Goal: Task Accomplishment & Management: Manage account settings

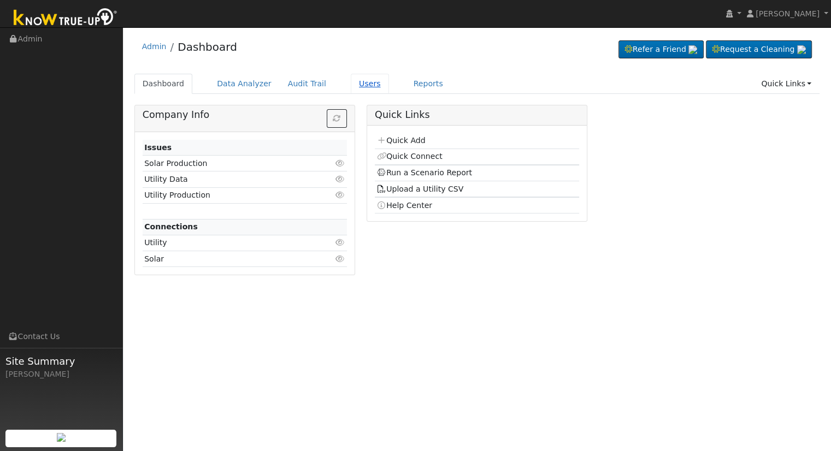
click at [355, 86] on link "Users" at bounding box center [370, 84] width 38 height 20
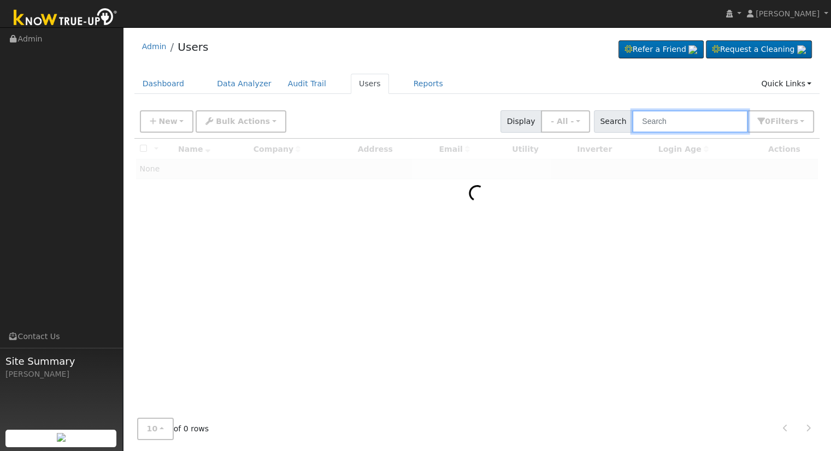
drag, startPoint x: 684, startPoint y: 131, endPoint x: 692, endPoint y: 125, distance: 10.1
click at [685, 131] on input "text" at bounding box center [690, 121] width 116 height 22
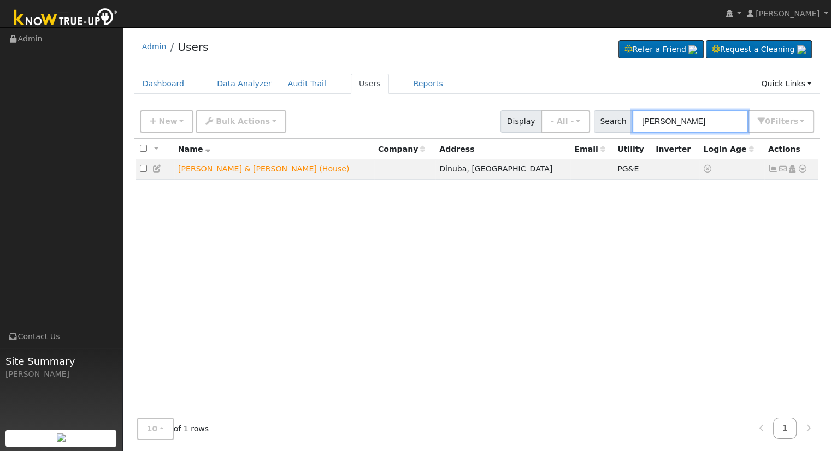
type input "michael wilson"
drag, startPoint x: 380, startPoint y: 116, endPoint x: 388, endPoint y: 119, distance: 8.1
click at [380, 116] on div "New Add User Quick Add Quick Connect Quick Convert Lead Bulk Actions Send Email…" at bounding box center [477, 120] width 678 height 26
click at [804, 166] on icon at bounding box center [803, 169] width 10 height 8
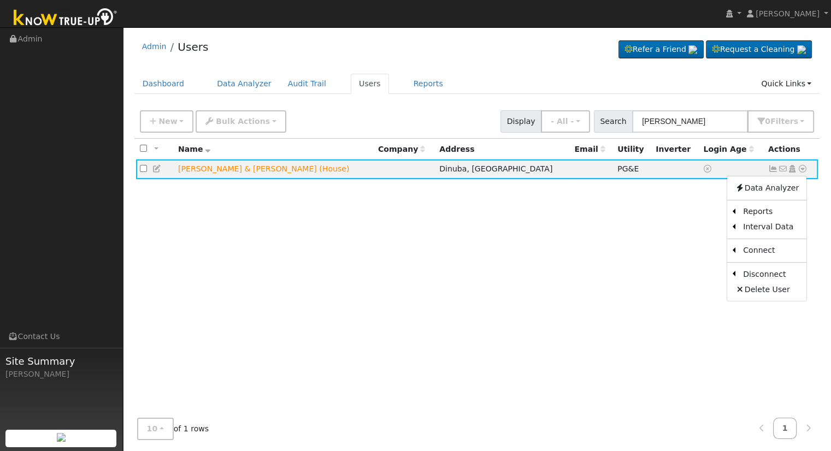
click at [600, 217] on div "All None All on page None on page Name Company Address Email Utility Inverter L…" at bounding box center [477, 274] width 686 height 271
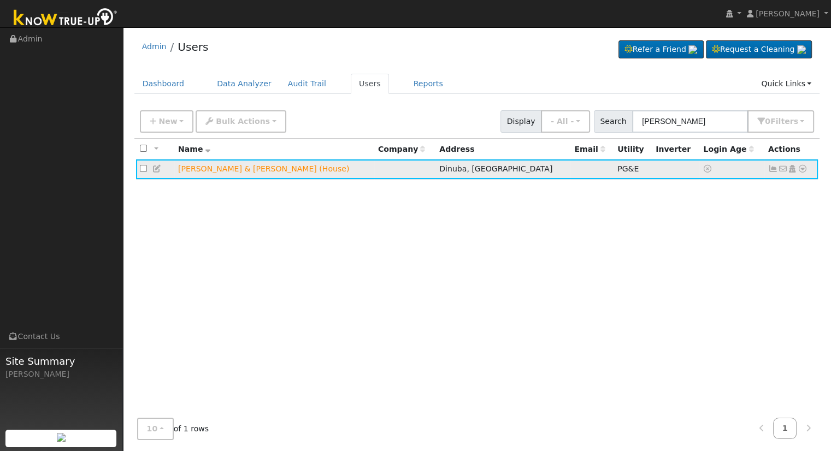
click at [806, 169] on icon at bounding box center [803, 169] width 10 height 8
click at [160, 171] on icon at bounding box center [157, 169] width 10 height 8
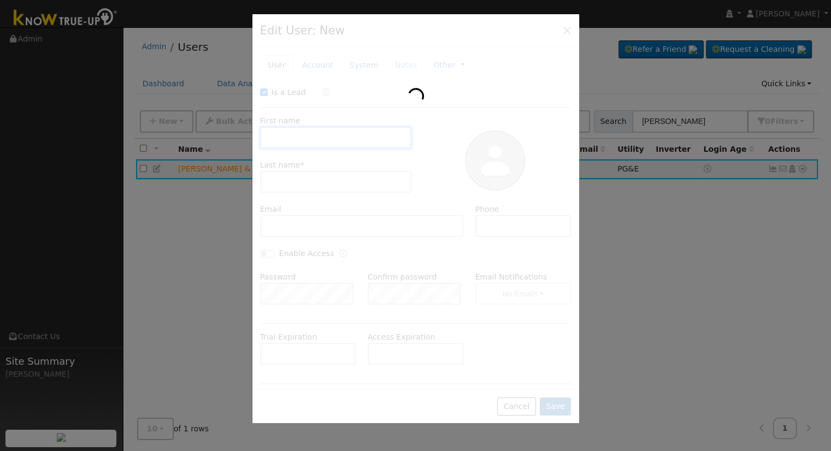
checkbox input "true"
type input "Michael & Karrie"
type input "Wilson (House)"
type input "House"
type input "[STREET_ADDRESS]"
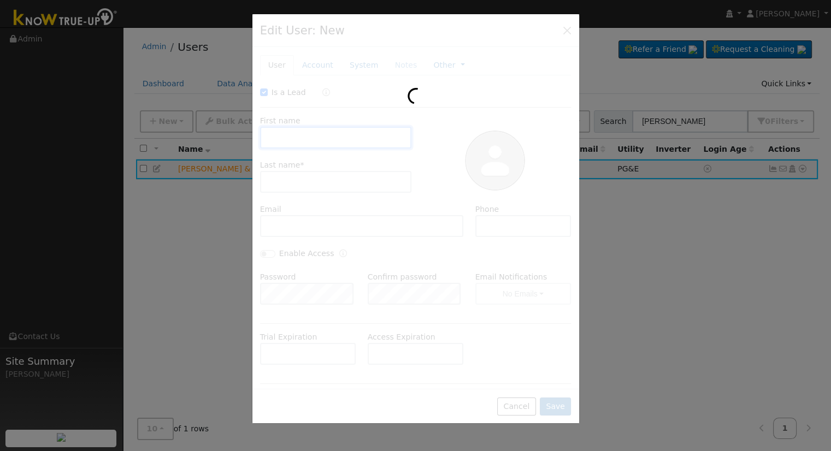
type input "Dinuba"
type input "CA"
type input "93618"
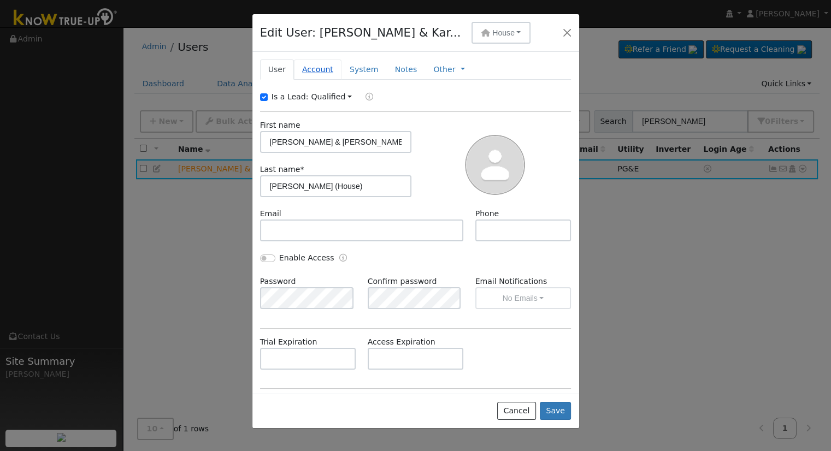
click at [317, 66] on link "Account" at bounding box center [318, 70] width 48 height 20
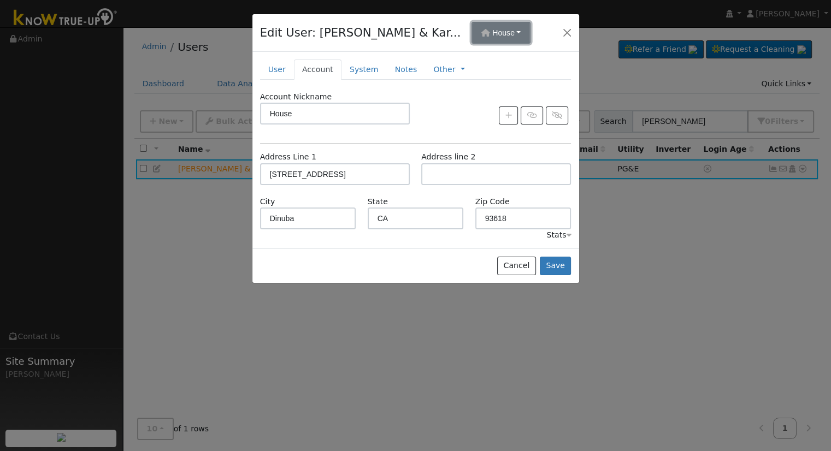
click at [492, 32] on span "House" at bounding box center [503, 32] width 22 height 9
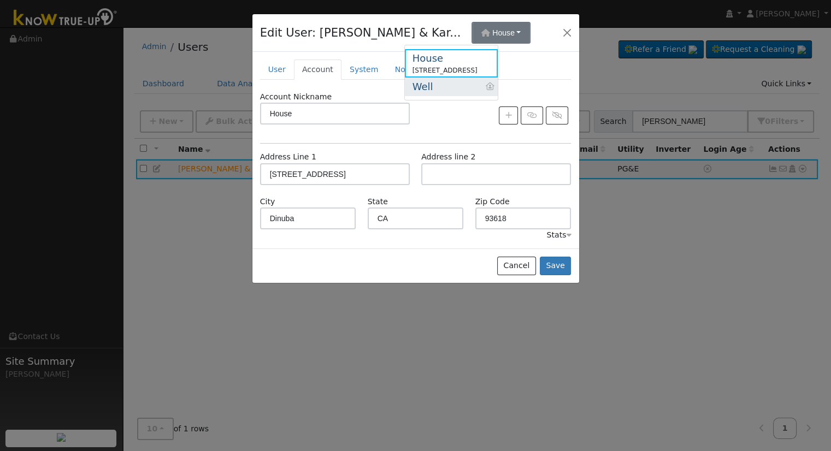
click at [456, 88] on link "Well" at bounding box center [451, 87] width 93 height 19
type input "Well"
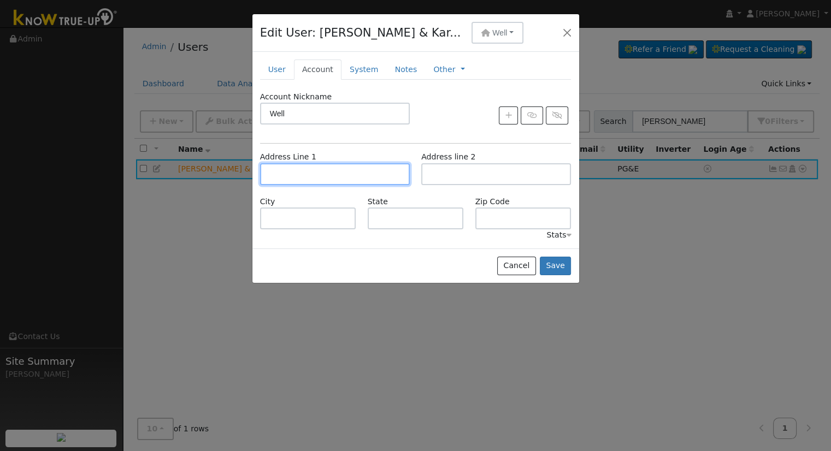
click at [351, 171] on input "text" at bounding box center [335, 174] width 150 height 22
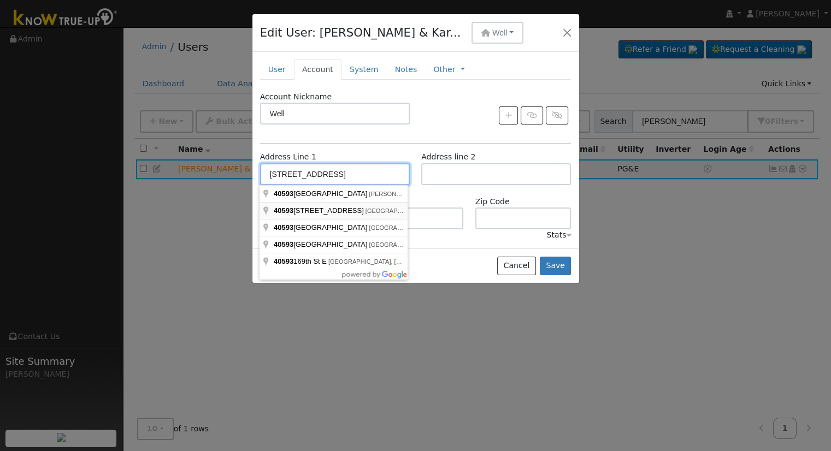
type input "[STREET_ADDRESS]"
type input "Dinuba"
type input "CA"
type input "93618"
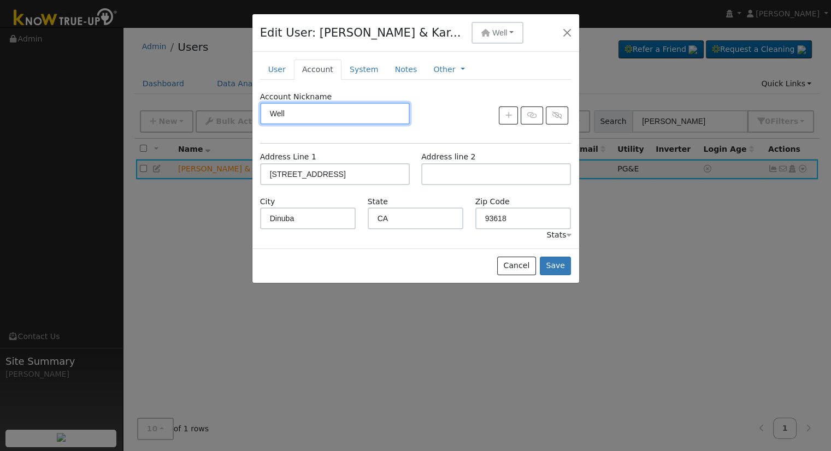
click at [354, 108] on input "Well" at bounding box center [335, 114] width 150 height 22
type input "Well Meter"
click at [559, 266] on button "Save" at bounding box center [556, 266] width 32 height 19
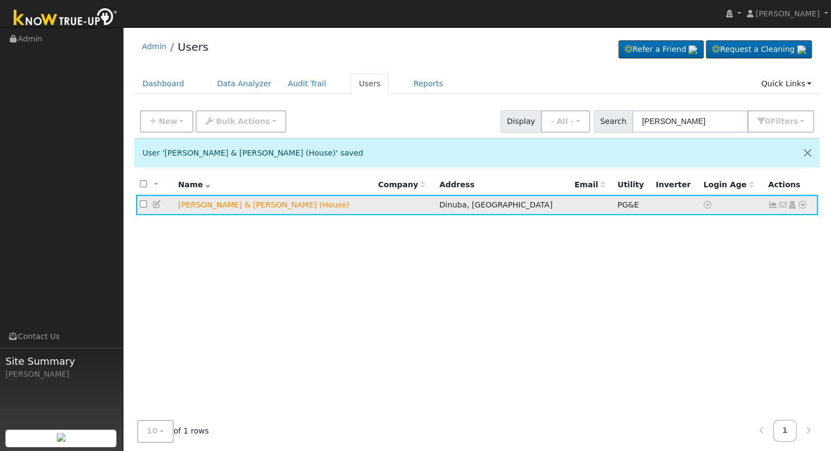
click at [804, 203] on icon at bounding box center [803, 205] width 10 height 8
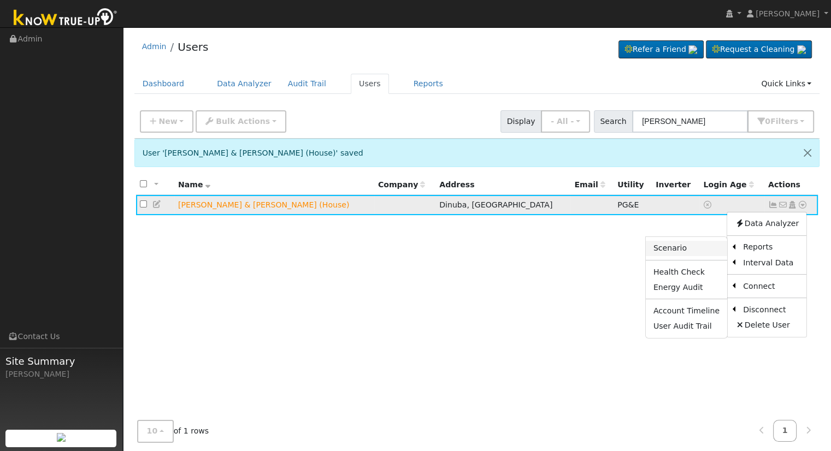
click at [669, 249] on link "Scenario" at bounding box center [686, 248] width 81 height 15
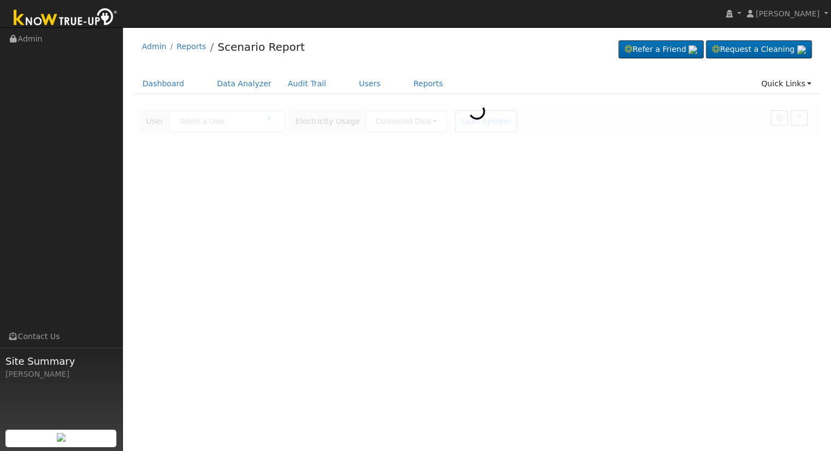
type input "[PERSON_NAME] & [PERSON_NAME] (House)"
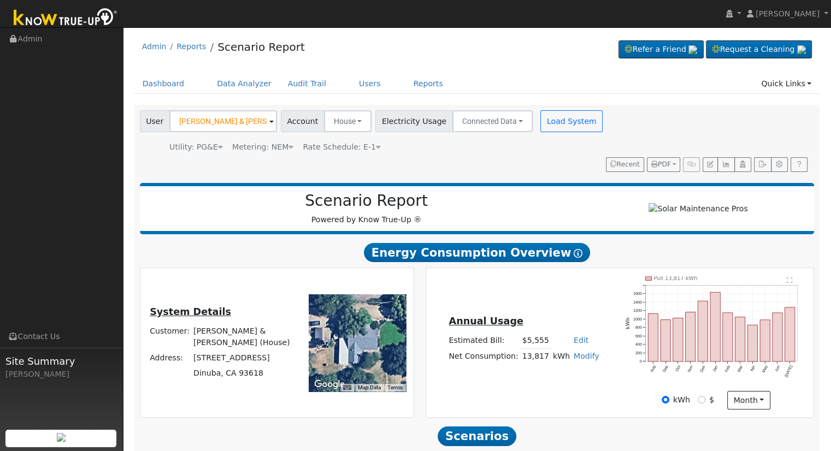
click at [553, 63] on div "Admin Reports Scenario Report Refer a Friend Request a Cleaning" at bounding box center [477, 49] width 686 height 33
click at [354, 81] on link "Users" at bounding box center [370, 84] width 38 height 20
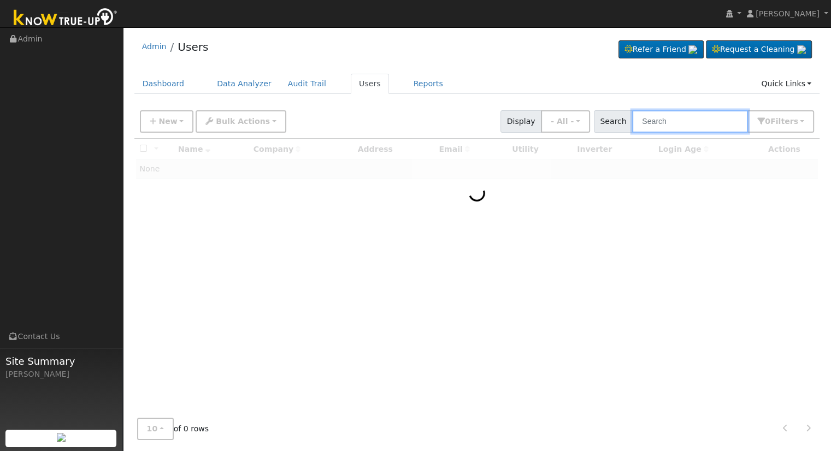
click at [711, 121] on input "text" at bounding box center [690, 121] width 116 height 22
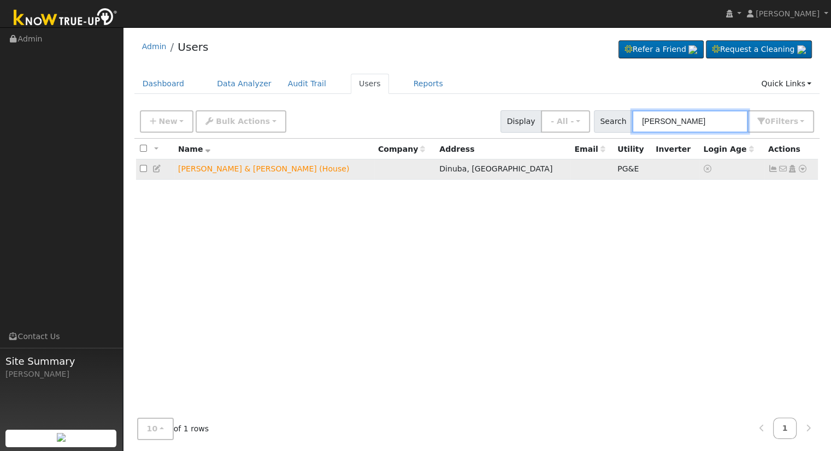
type input "Karrie wilson"
click at [802, 171] on icon at bounding box center [803, 169] width 10 height 8
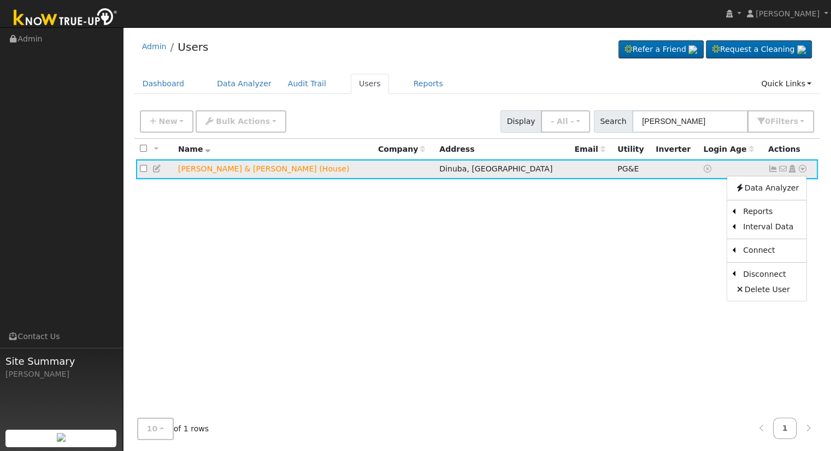
click at [804, 169] on icon at bounding box center [803, 169] width 10 height 8
click at [800, 170] on icon at bounding box center [803, 169] width 10 height 8
click at [769, 182] on link "Data Analyzer" at bounding box center [766, 187] width 79 height 15
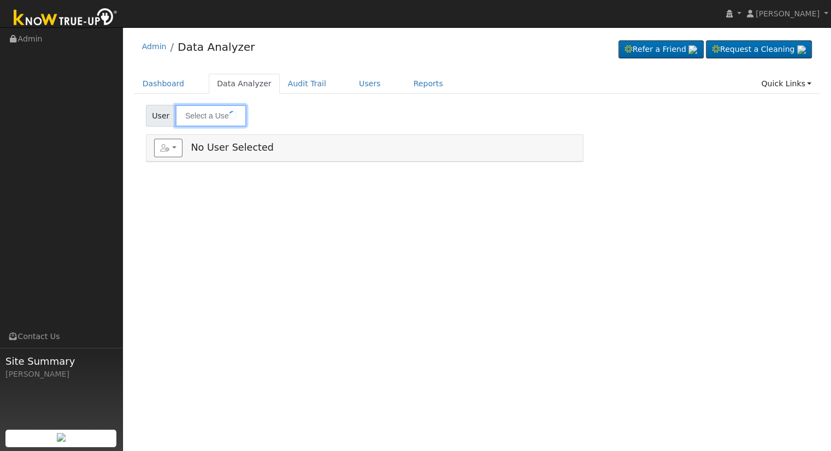
type input "[PERSON_NAME] & [PERSON_NAME] (House)"
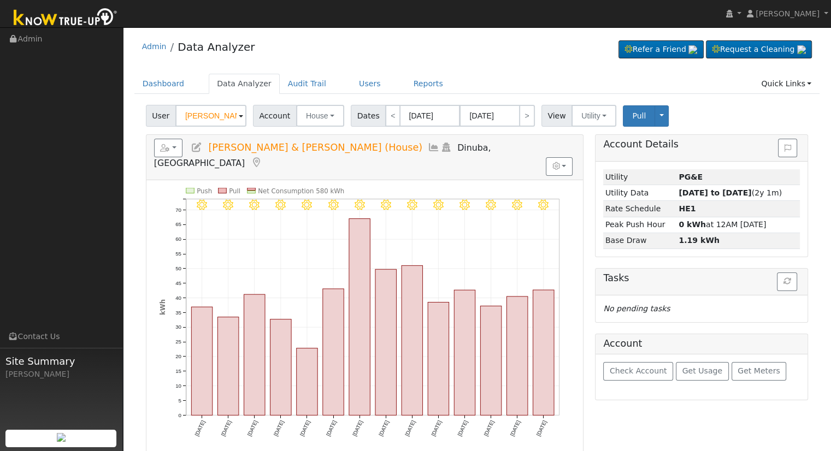
click at [589, 268] on div "Account Details Issue History Date By Flag Comment Type No Issue History Loadin…" at bounding box center [701, 340] width 225 height 412
click at [316, 118] on span "House" at bounding box center [317, 115] width 22 height 9
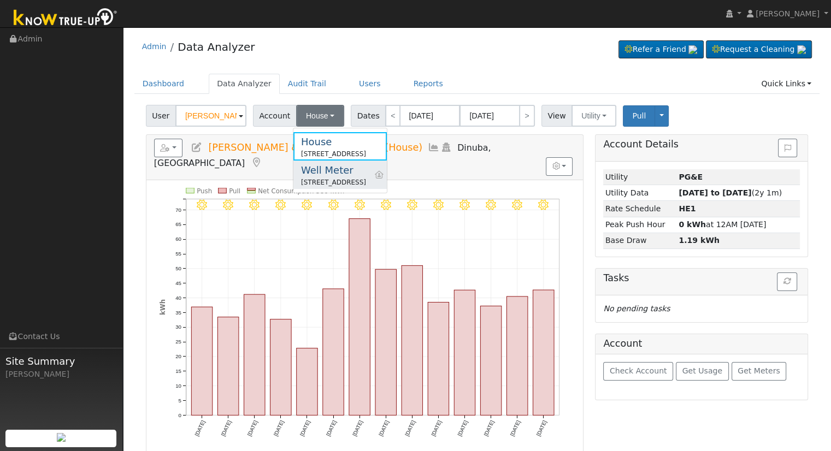
click at [321, 171] on div "Well Meter" at bounding box center [333, 170] width 65 height 15
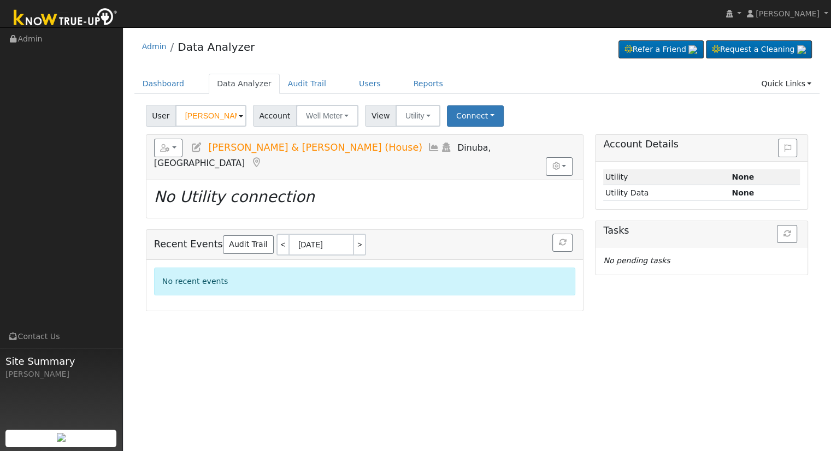
click at [440, 145] on icon at bounding box center [446, 148] width 12 height 10
